Goal: Information Seeking & Learning: Learn about a topic

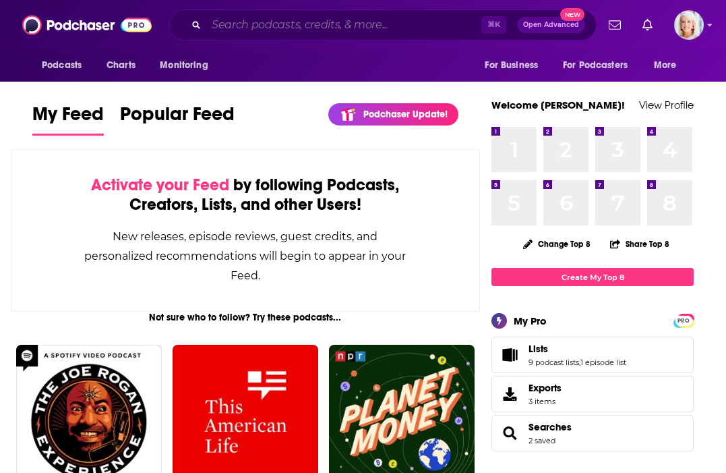
click at [278, 29] on input "Search podcasts, credits, & more..." at bounding box center [343, 25] width 275 height 22
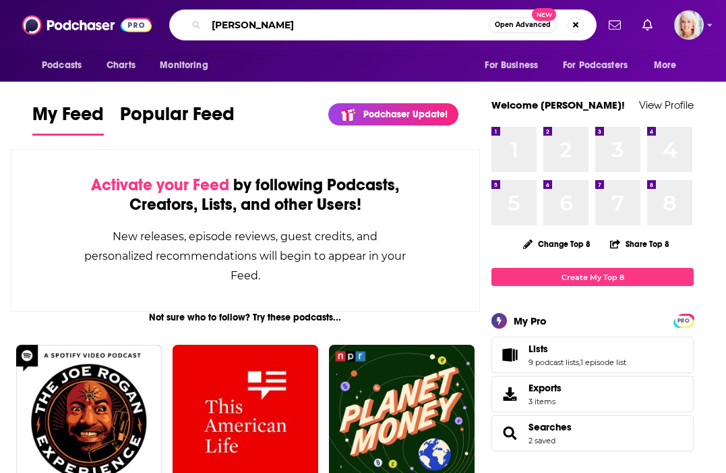
type input "[PERSON_NAME]"
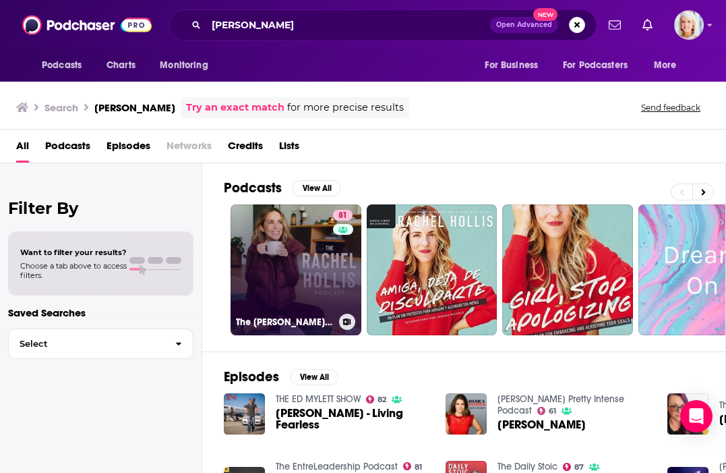
click at [312, 277] on link "81 The [PERSON_NAME] Podcast" at bounding box center [296, 269] width 131 height 131
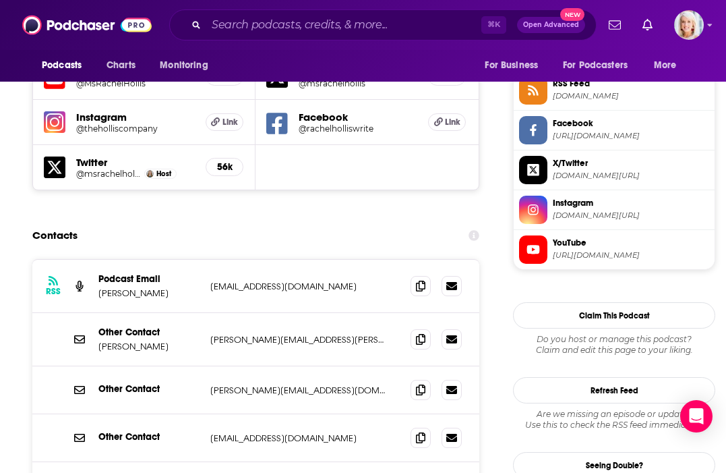
scroll to position [1239, 0]
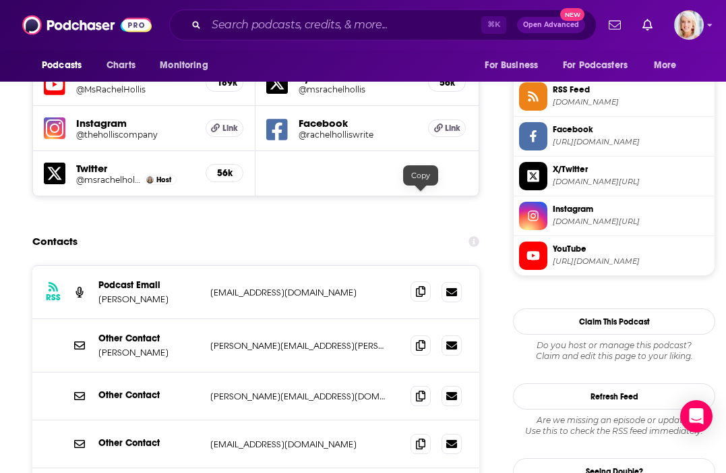
click at [425, 281] on span at bounding box center [421, 291] width 20 height 20
click at [421, 339] on icon at bounding box center [420, 344] width 9 height 11
click at [422, 390] on icon at bounding box center [420, 395] width 9 height 11
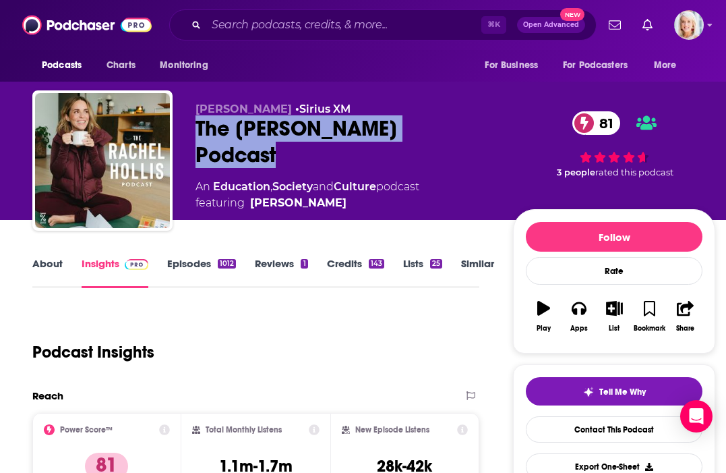
drag, startPoint x: 398, startPoint y: 124, endPoint x: 190, endPoint y: 125, distance: 207.7
click at [190, 125] on div "[PERSON_NAME] • Sirius XM The [PERSON_NAME] Podcast 81 An Education , Society a…" at bounding box center [373, 163] width 683 height 146
copy h2 "The [PERSON_NAME] Podcast"
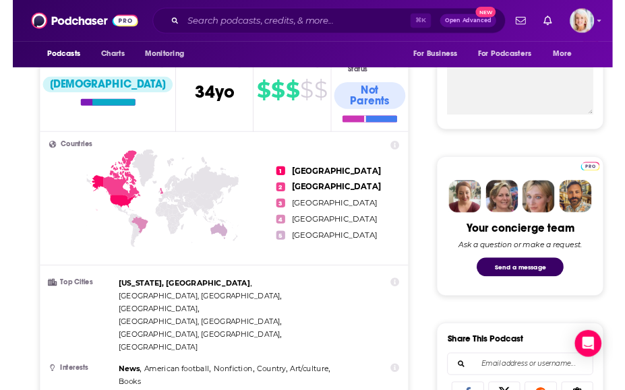
scroll to position [519, 0]
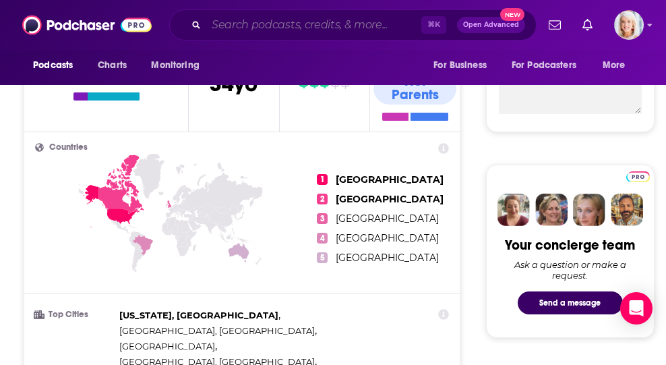
click at [258, 26] on input "Search podcasts, credits, & more..." at bounding box center [313, 25] width 215 height 22
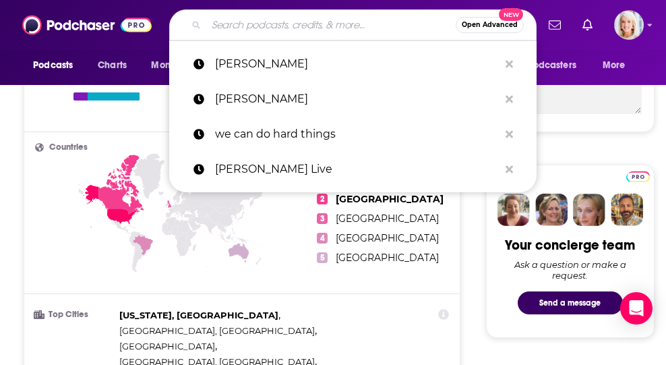
paste input "[PERSON_NAME]"
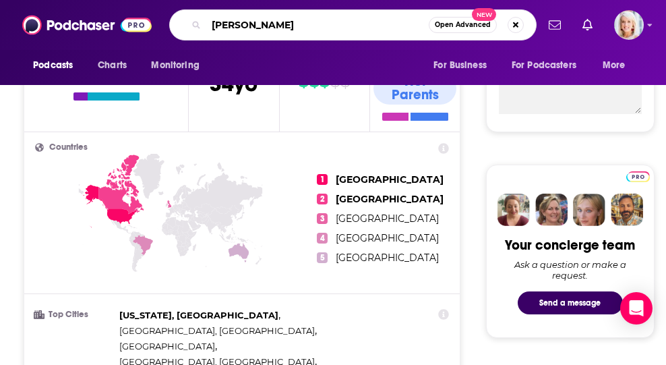
type input "[PERSON_NAME]"
click at [316, 39] on div "[PERSON_NAME] Open Advanced New" at bounding box center [352, 24] width 367 height 31
click at [314, 31] on input "[PERSON_NAME]" at bounding box center [317, 25] width 223 height 22
